Goal: Navigation & Orientation: Understand site structure

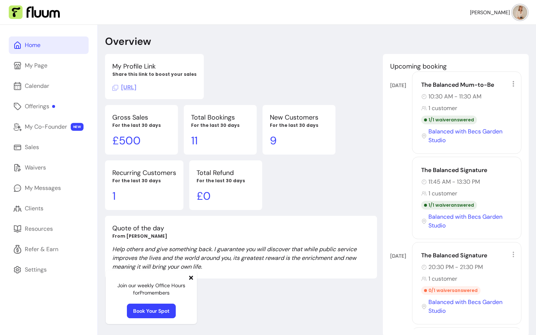
click at [192, 278] on icon at bounding box center [191, 278] width 4 height 4
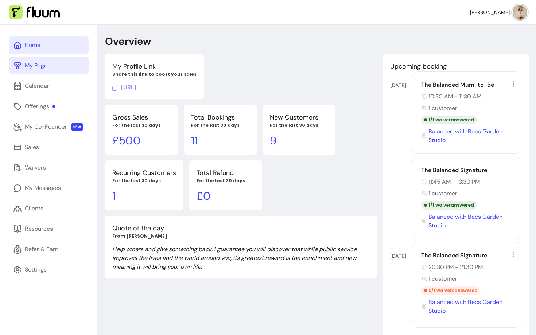
click at [43, 69] on div "My Page" at bounding box center [36, 65] width 23 height 9
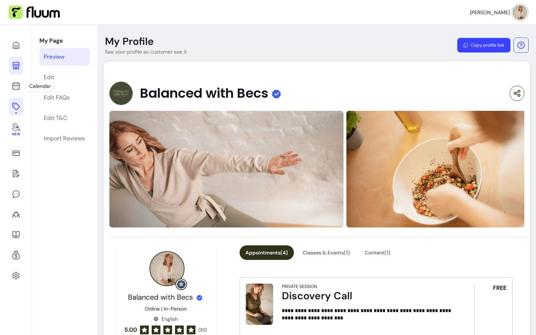
click at [15, 106] on icon at bounding box center [16, 106] width 9 height 9
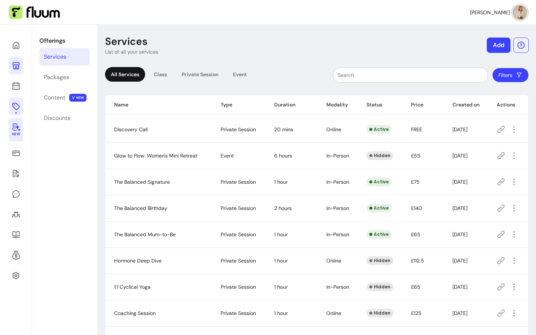
click at [15, 134] on span "New" at bounding box center [16, 134] width 8 height 5
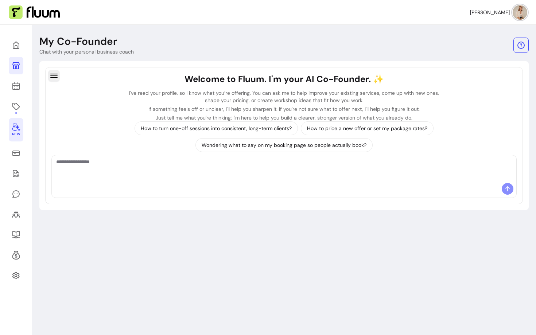
click at [55, 77] on icon "button" at bounding box center [54, 76] width 9 height 9
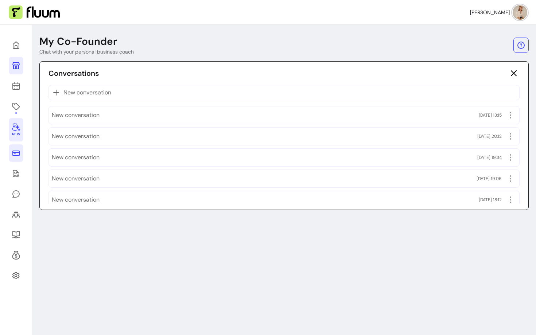
click at [15, 155] on icon at bounding box center [16, 153] width 9 height 9
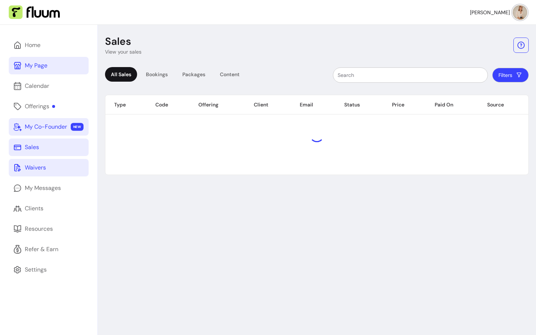
click at [47, 169] on link "Waivers" at bounding box center [49, 168] width 80 height 18
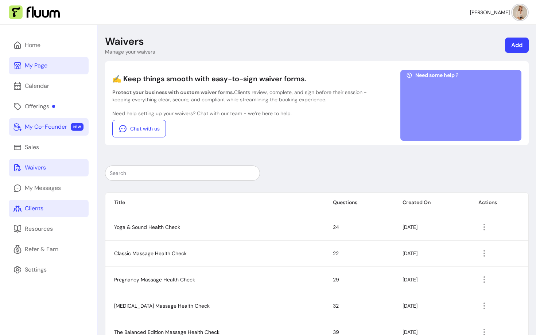
click at [47, 203] on link "Clients" at bounding box center [49, 209] width 80 height 18
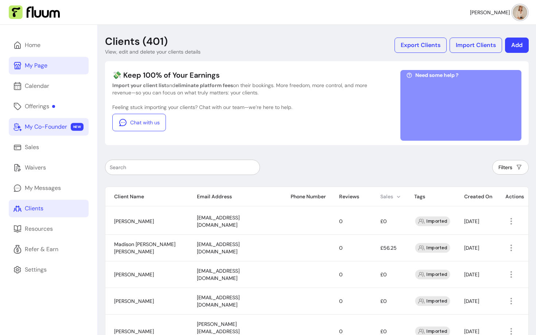
click at [376, 198] on th "Sales" at bounding box center [389, 196] width 34 height 19
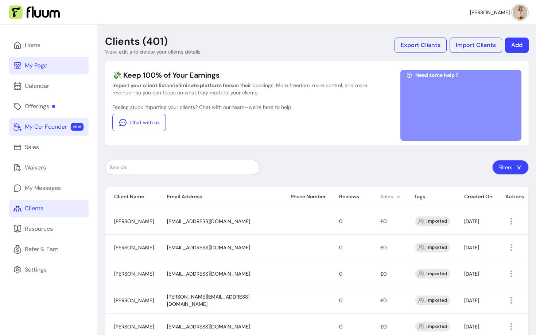
click at [378, 198] on th "Sales" at bounding box center [389, 196] width 34 height 19
